Goal: Transaction & Acquisition: Purchase product/service

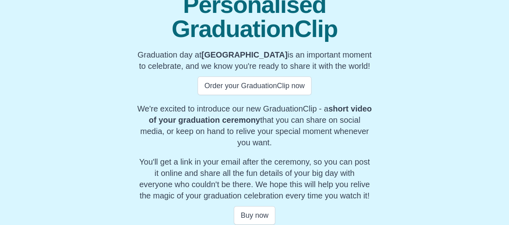
scroll to position [115, 0]
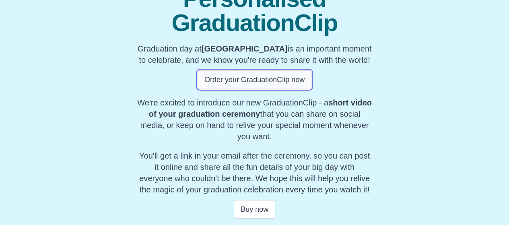
click at [233, 82] on button "Order your GraduationClip now" at bounding box center [254, 79] width 114 height 19
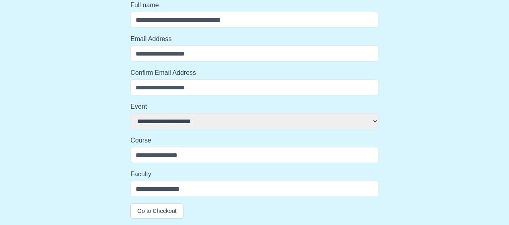
scroll to position [79, 0]
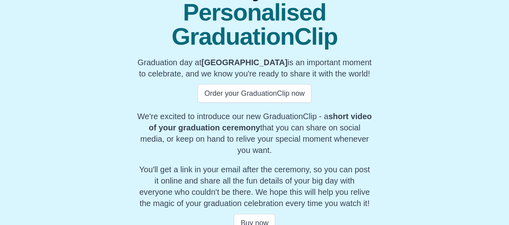
scroll to position [115, 0]
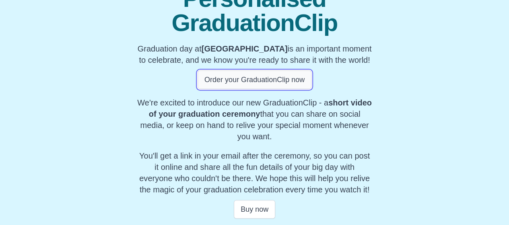
click at [246, 78] on button "Order your GraduationClip now" at bounding box center [254, 79] width 114 height 19
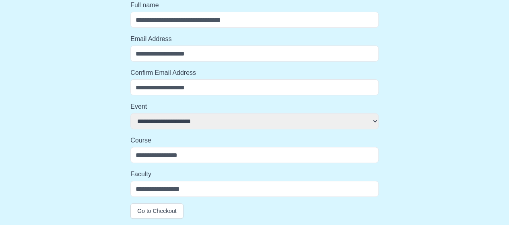
scroll to position [79, 0]
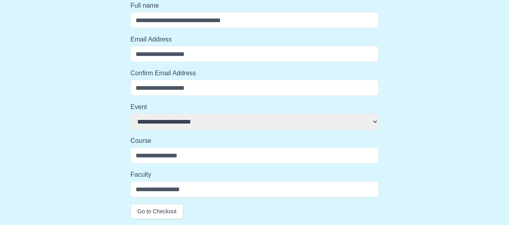
click at [343, 125] on select "**********" at bounding box center [254, 121] width 248 height 16
click at [308, 150] on input "Course" at bounding box center [254, 155] width 248 height 16
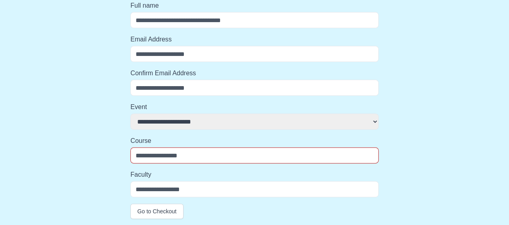
click at [325, 185] on input "Faculty" at bounding box center [254, 189] width 248 height 16
